Goal: Navigation & Orientation: Find specific page/section

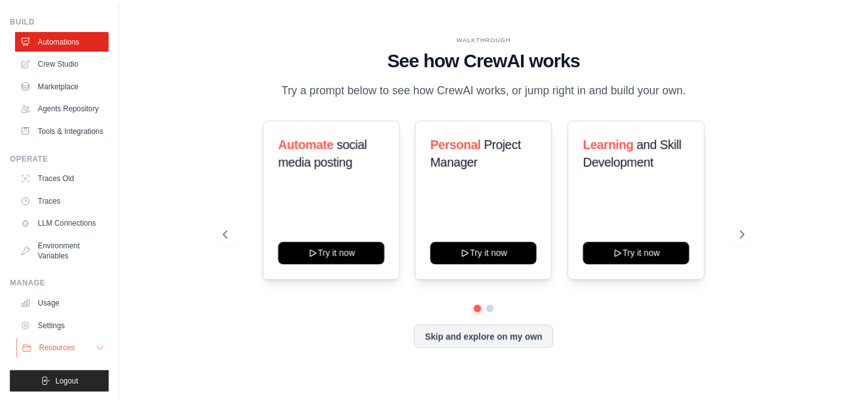
scroll to position [63, 0]
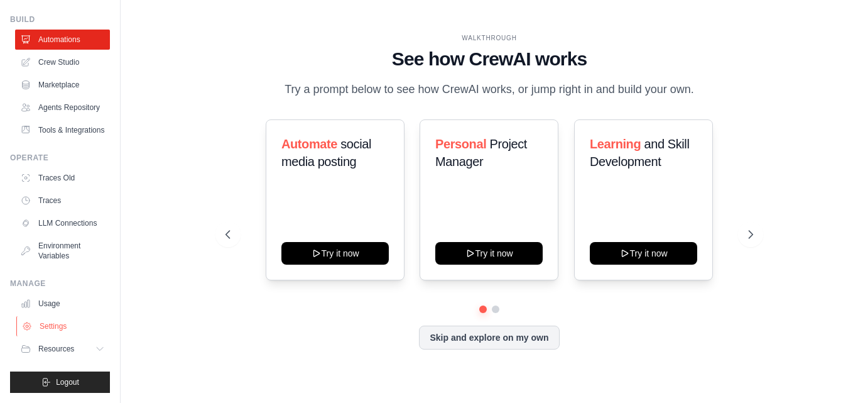
click at [59, 331] on link "Settings" at bounding box center [63, 326] width 95 height 20
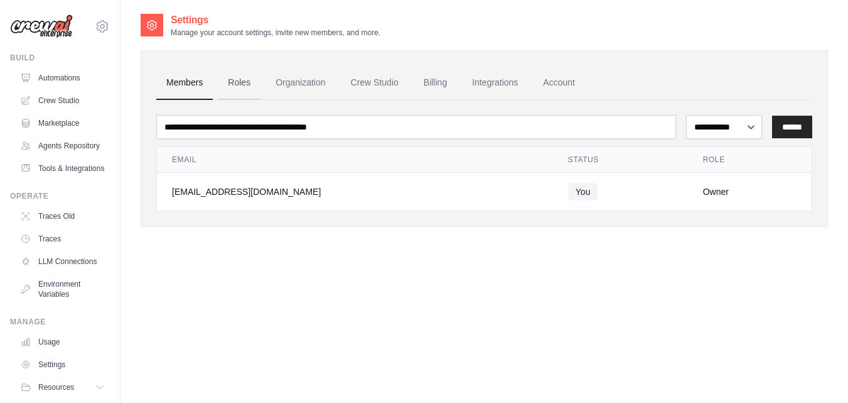
click at [247, 81] on link "Roles" at bounding box center [239, 83] width 43 height 34
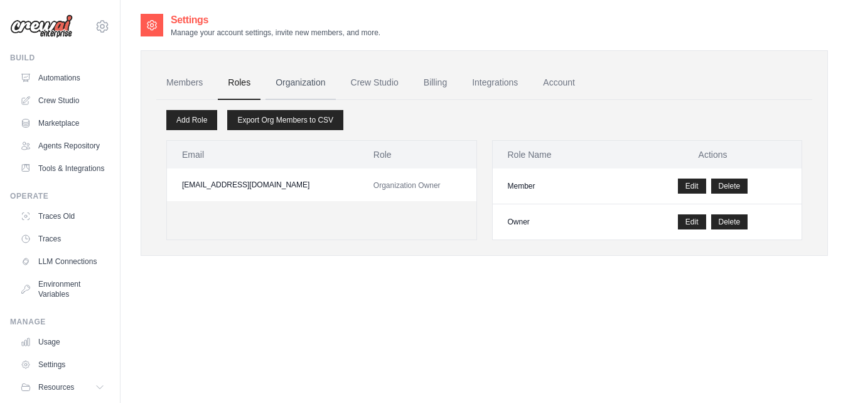
click at [309, 82] on link "Organization" at bounding box center [301, 83] width 70 height 34
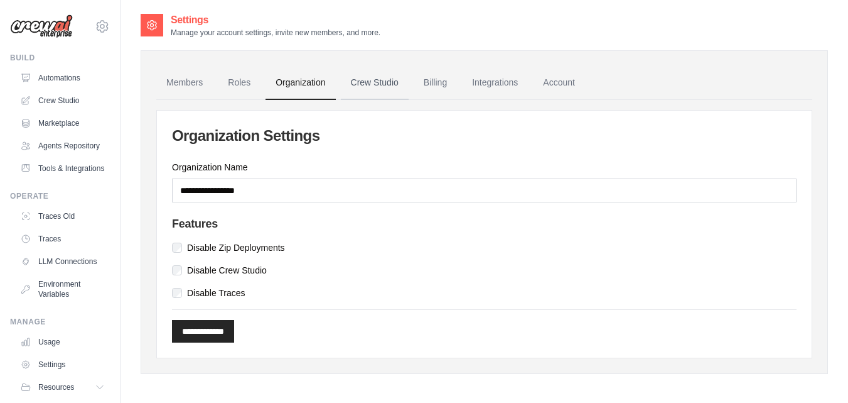
click at [360, 82] on link "Crew Studio" at bounding box center [375, 83] width 68 height 34
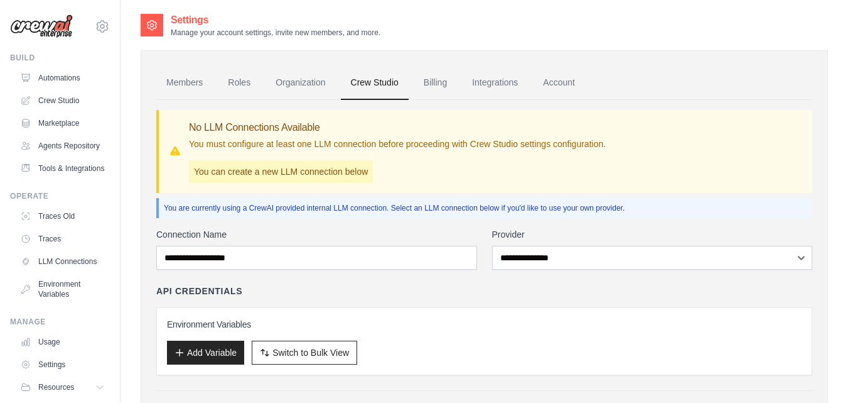
click at [440, 82] on link "Billing" at bounding box center [435, 83] width 43 height 34
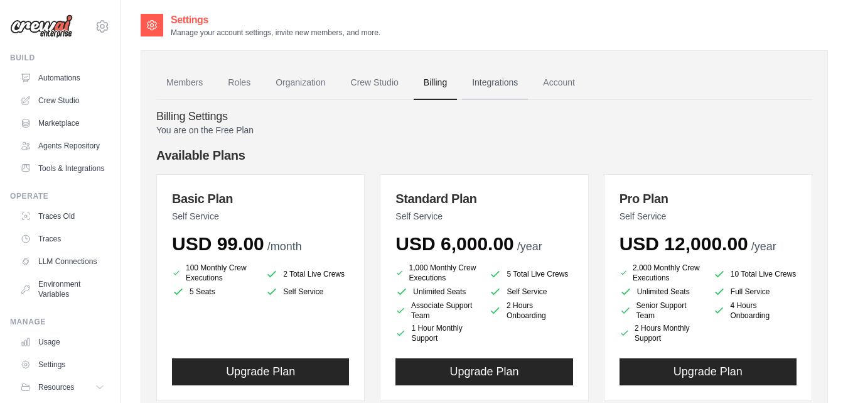
click at [501, 78] on link "Integrations" at bounding box center [495, 83] width 66 height 34
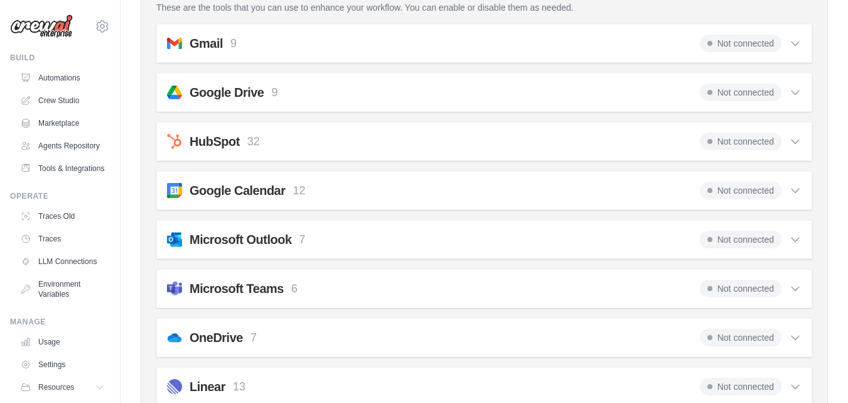
scroll to position [251, 0]
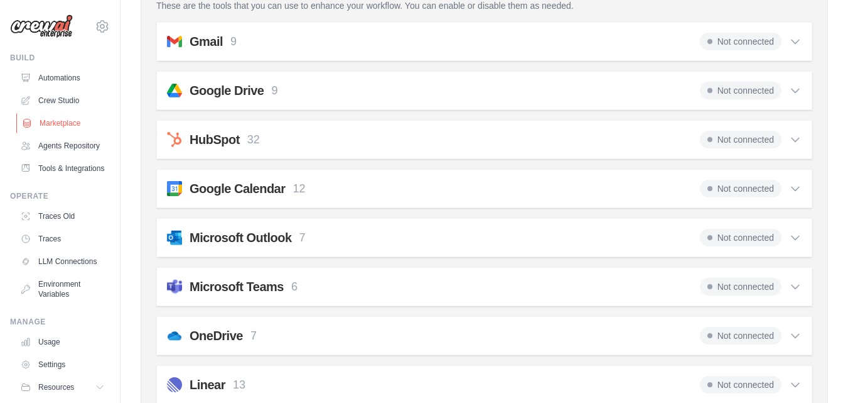
click at [67, 122] on link "Marketplace" at bounding box center [63, 123] width 95 height 20
